Goal: Navigation & Orientation: Find specific page/section

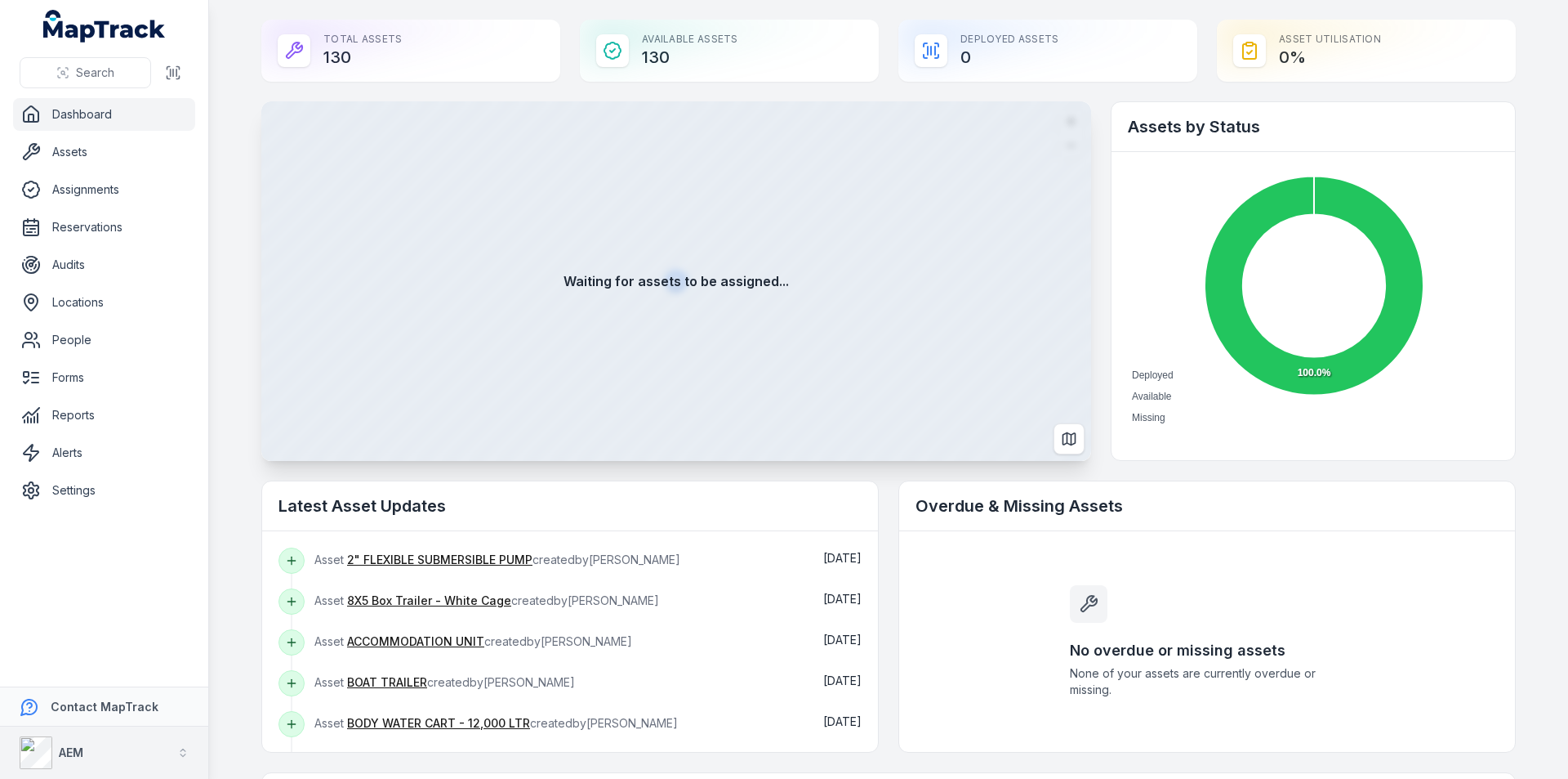
click at [133, 744] on button "AEM" at bounding box center [104, 752] width 208 height 52
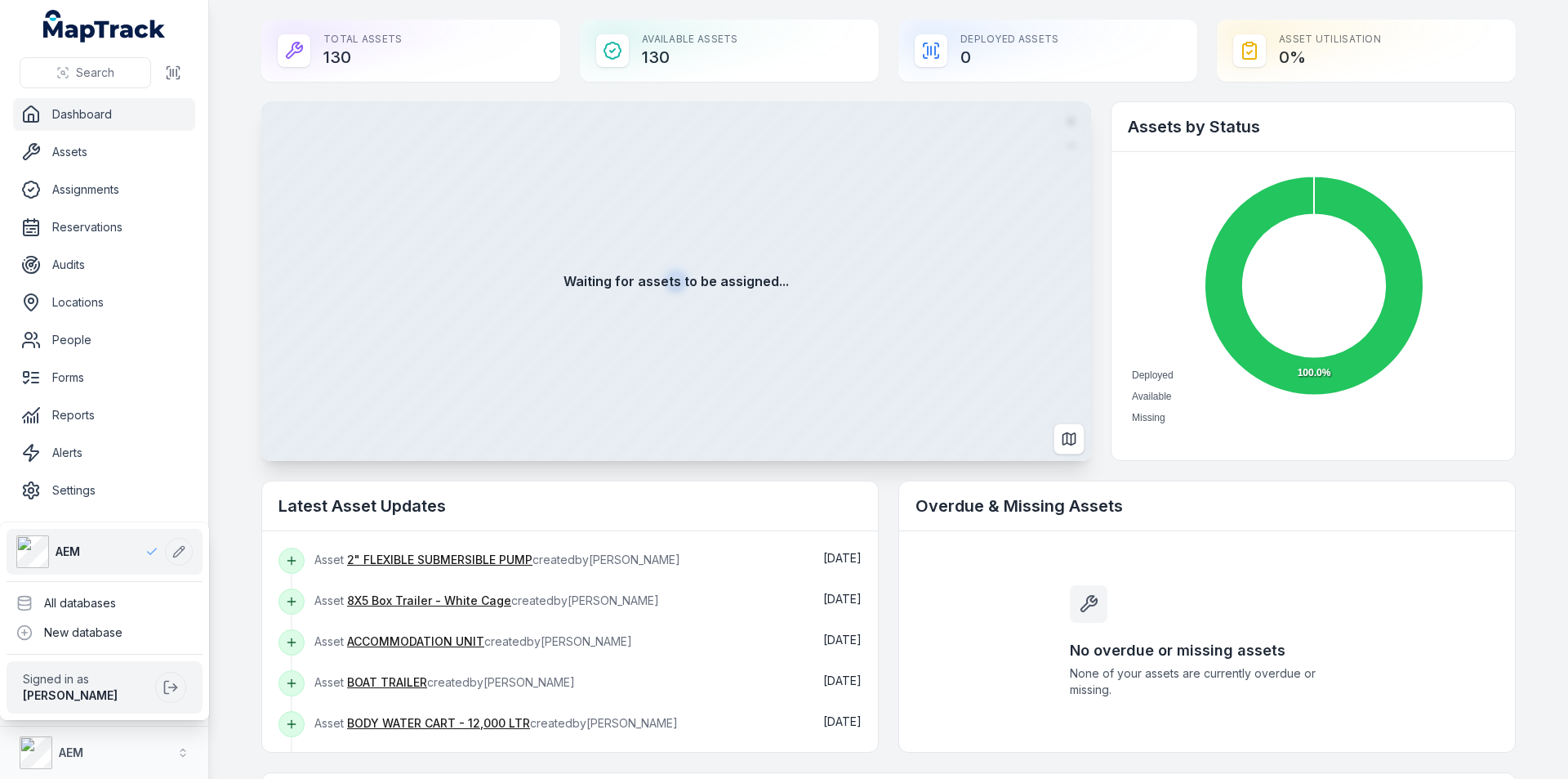
click at [84, 549] on link "AEM" at bounding box center [87, 551] width 142 height 32
click at [1565, 341] on div "Search Dashboard Assets Assignments Reservations Audits Locations People Forms …" at bounding box center [784, 389] width 1568 height 779
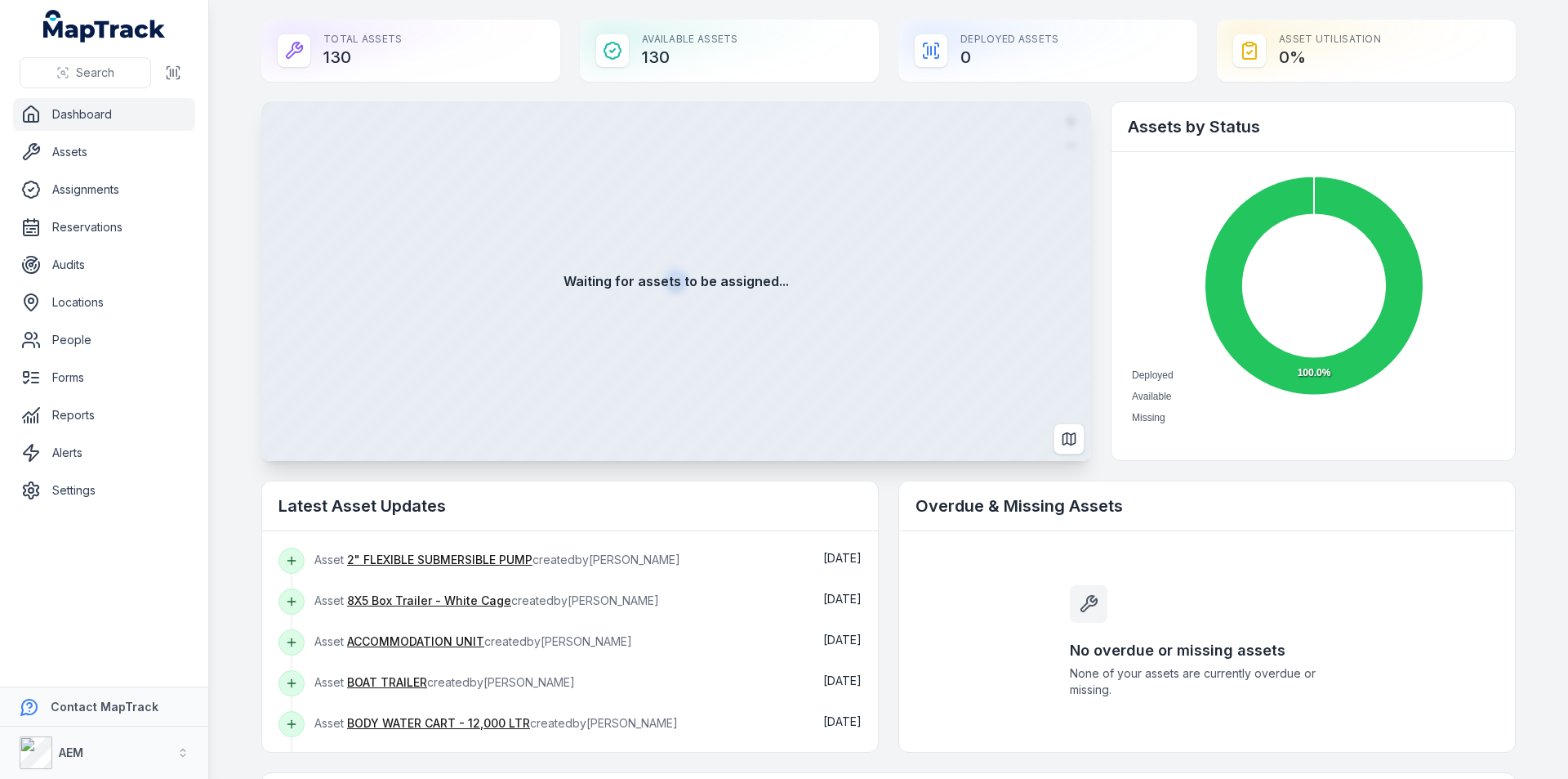
click at [73, 113] on link "Dashboard" at bounding box center [104, 114] width 182 height 32
click at [63, 147] on link "Assets" at bounding box center [104, 152] width 182 height 32
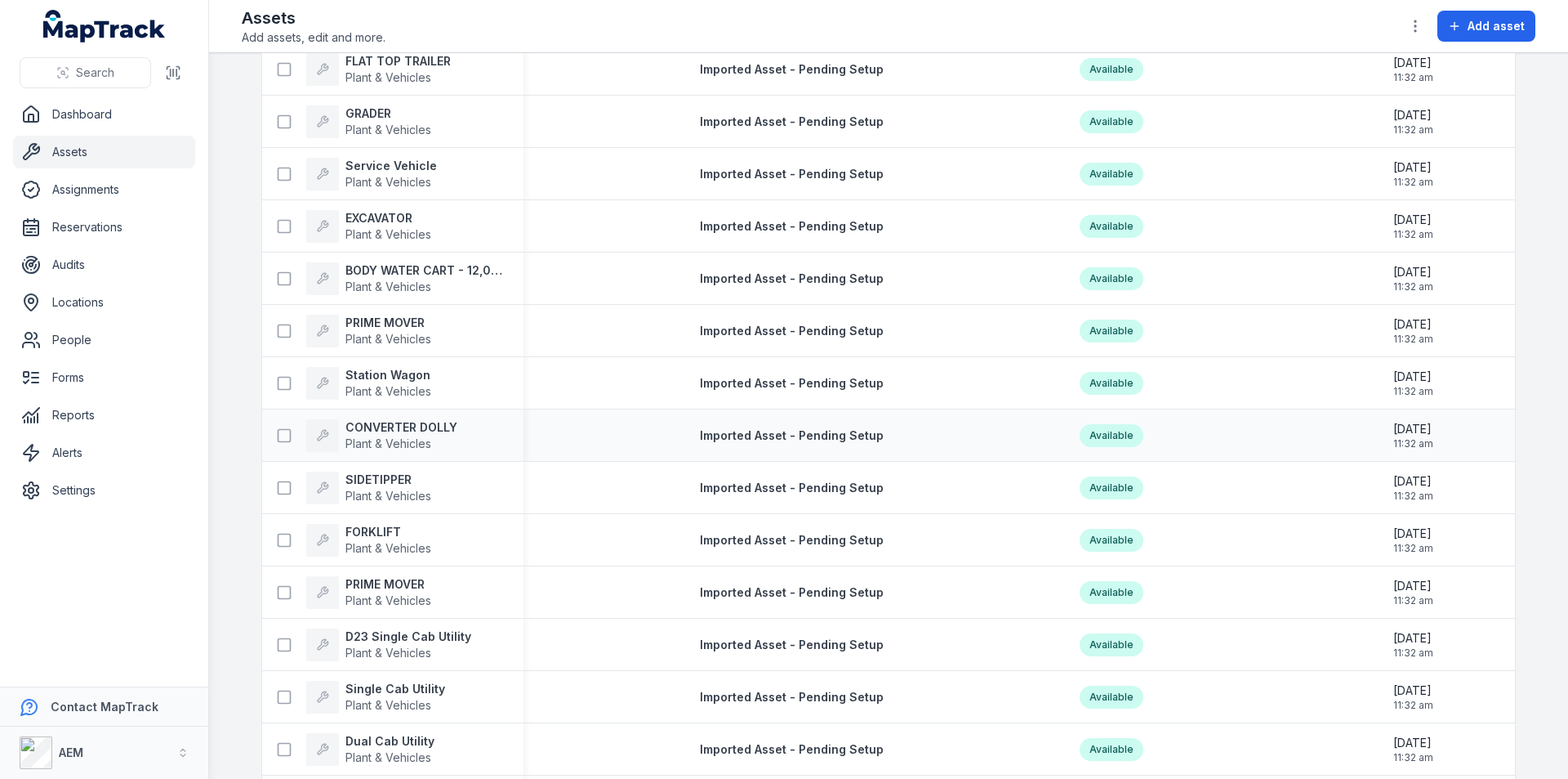
scroll to position [6209, 0]
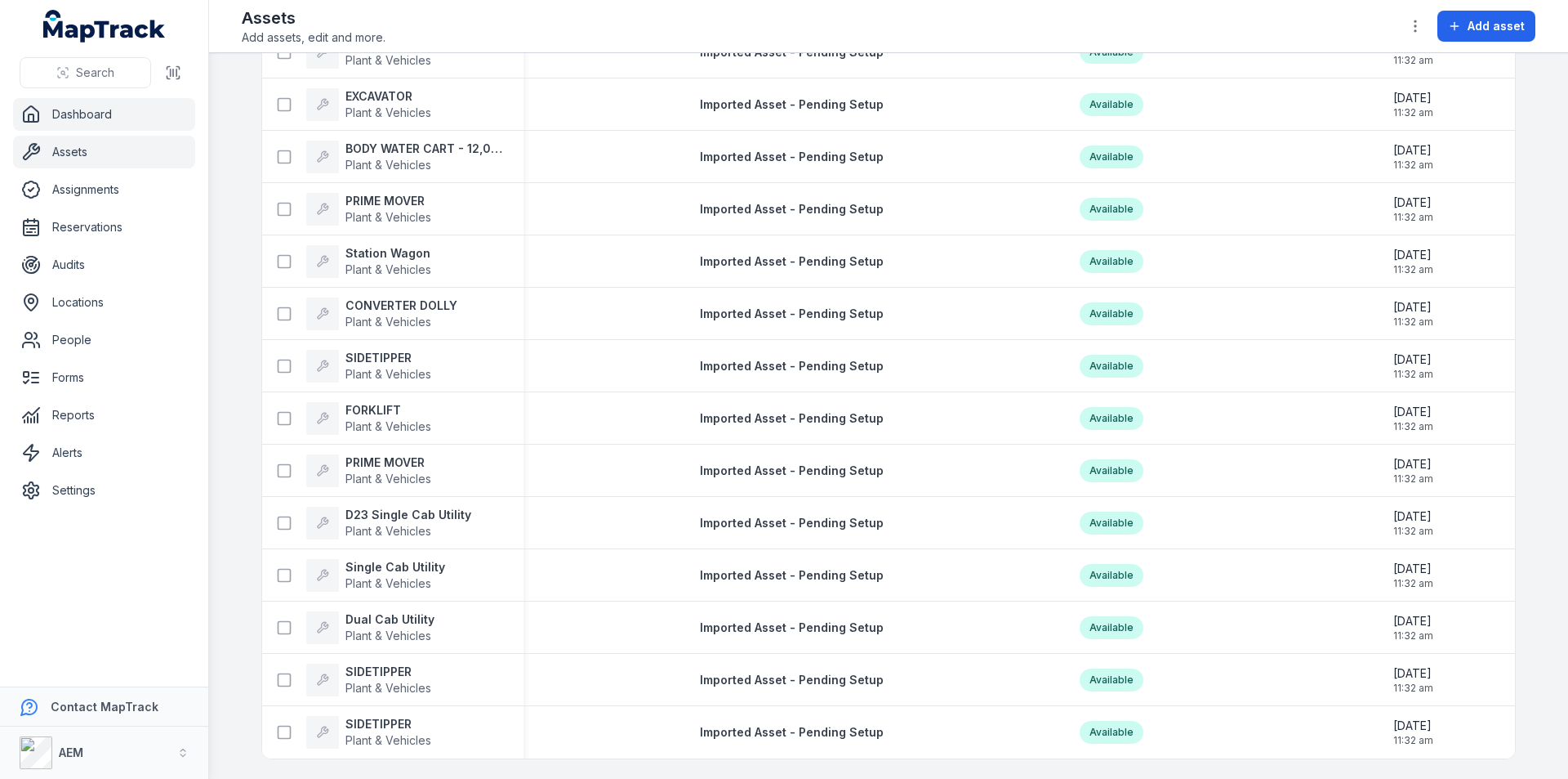
click at [84, 117] on link "Dashboard" at bounding box center [104, 114] width 182 height 32
